Goal: Browse casually: Explore the website without a specific task or goal

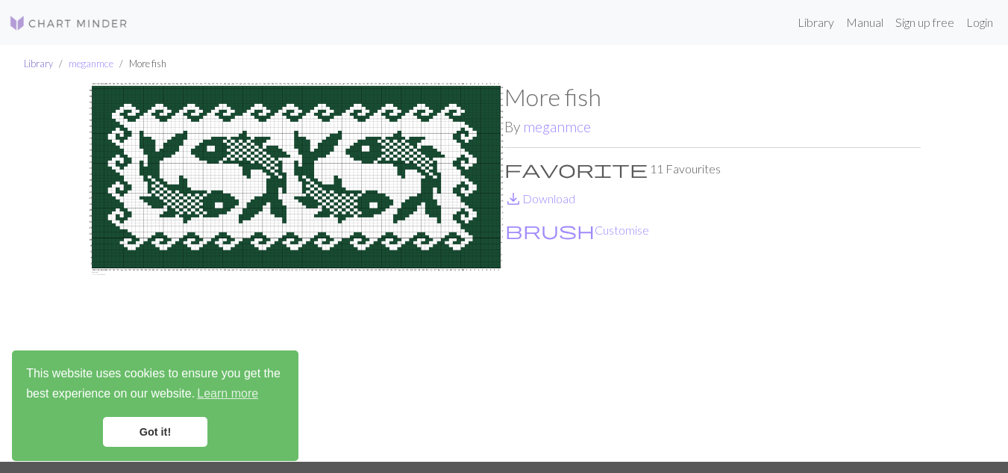
click at [36, 66] on link "Library" at bounding box center [38, 63] width 29 height 12
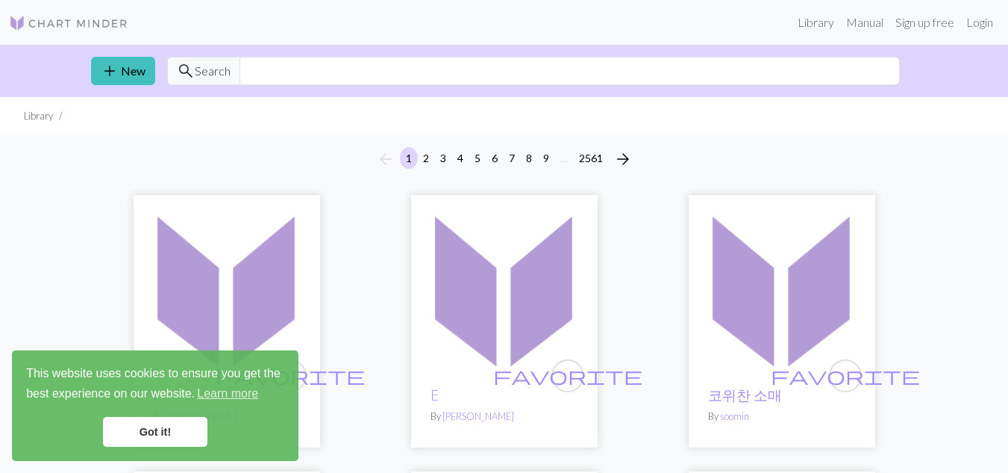
click at [166, 437] on link "Got it!" at bounding box center [155, 432] width 105 height 30
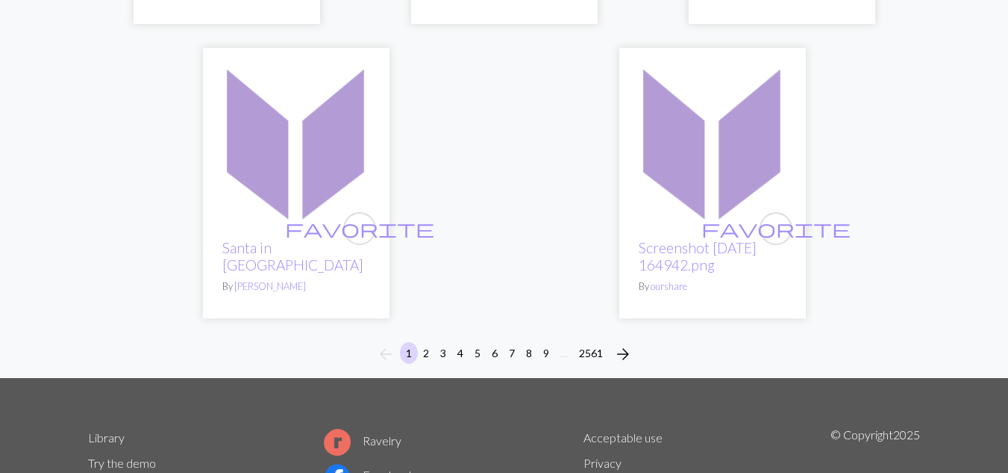
scroll to position [5150, 0]
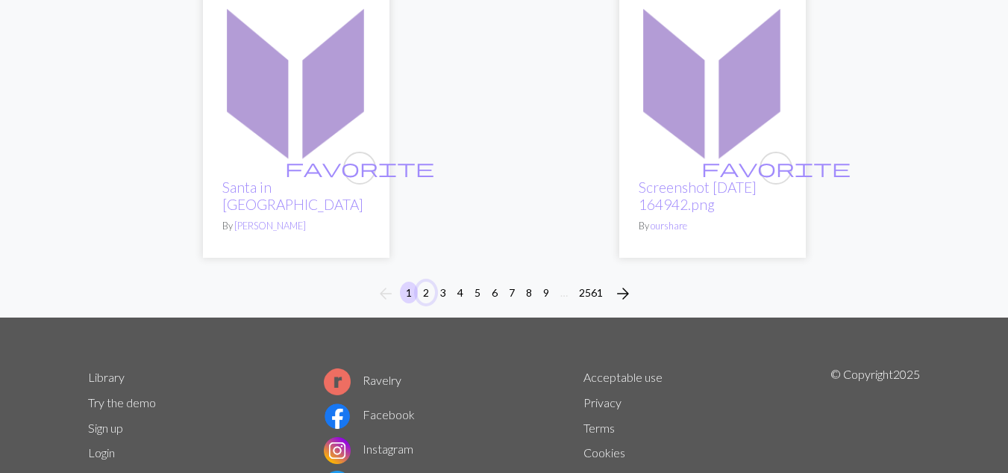
click at [426, 287] on button "2" at bounding box center [426, 292] width 18 height 22
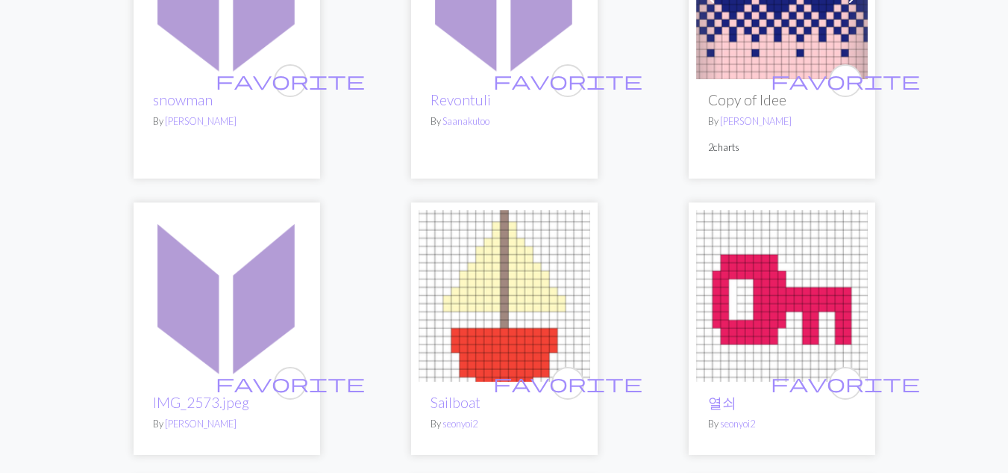
scroll to position [3434, 0]
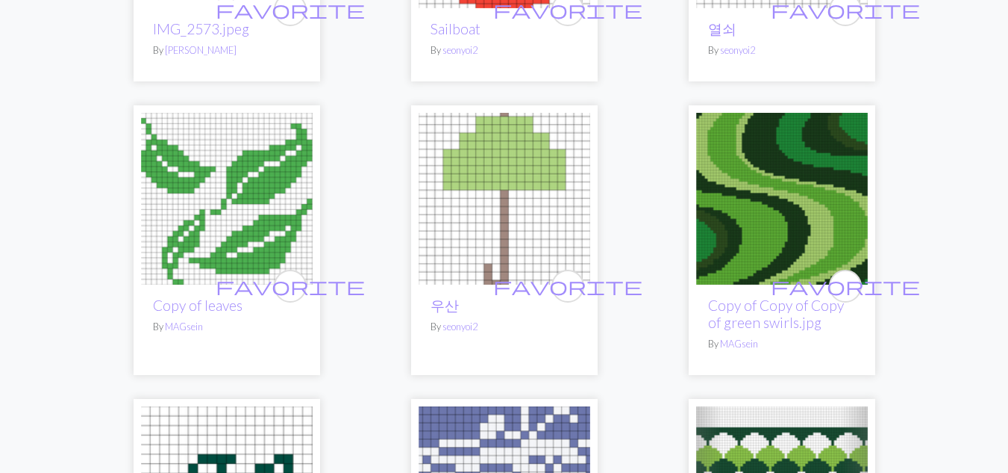
click at [274, 208] on img at bounding box center [227, 199] width 172 height 172
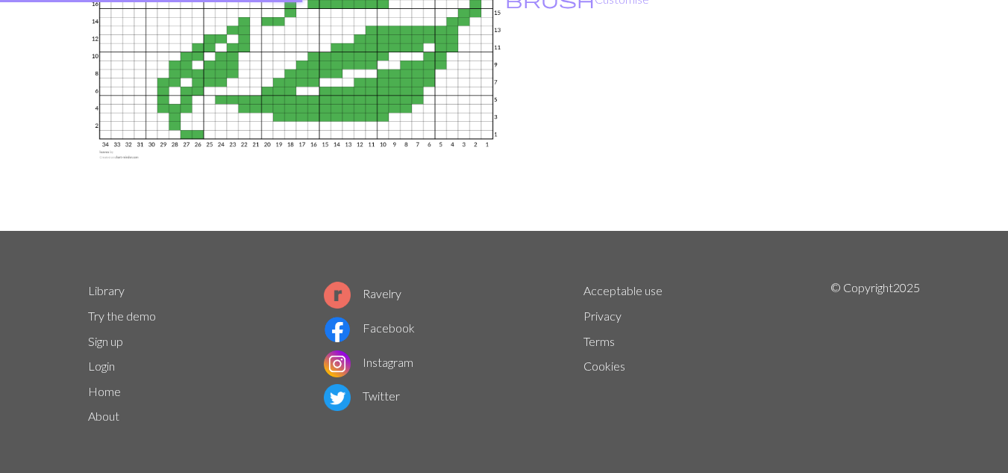
scroll to position [234, 0]
